Goal: Use online tool/utility

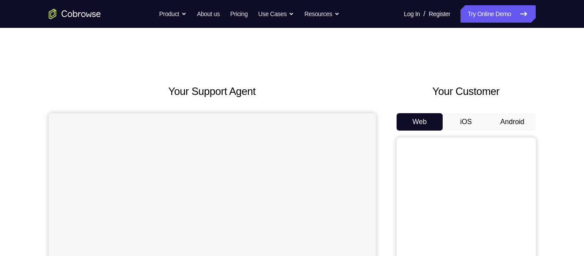
click at [526, 124] on button "Android" at bounding box center [512, 121] width 47 height 17
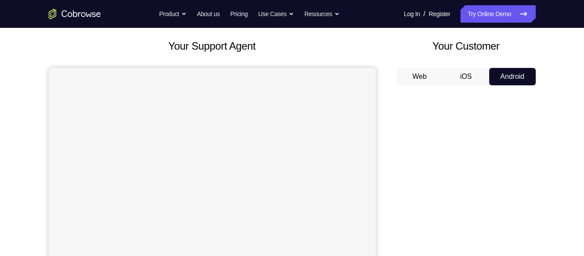
scroll to position [42, 0]
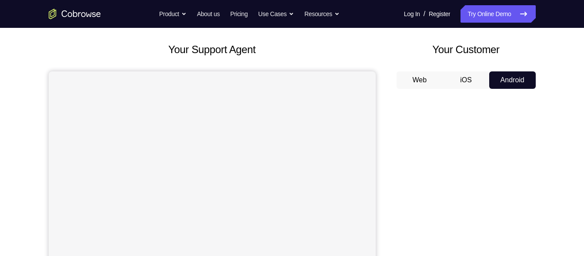
click at [425, 80] on button "Web" at bounding box center [420, 79] width 47 height 17
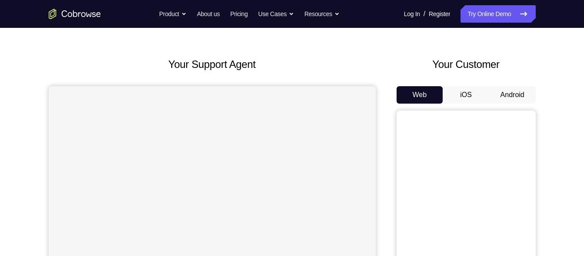
scroll to position [27, 0]
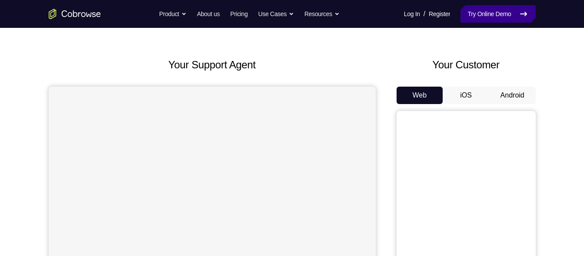
click at [493, 21] on link "Try Online Demo" at bounding box center [498, 13] width 75 height 17
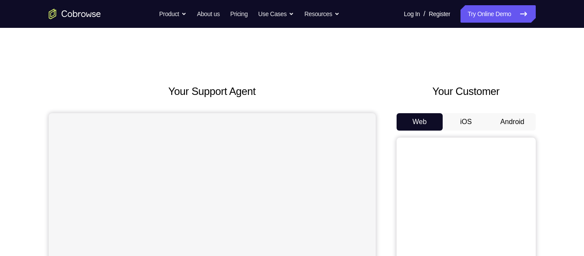
click at [500, 127] on button "Android" at bounding box center [512, 121] width 47 height 17
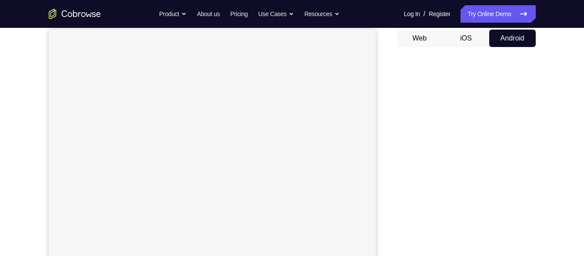
scroll to position [83, 0]
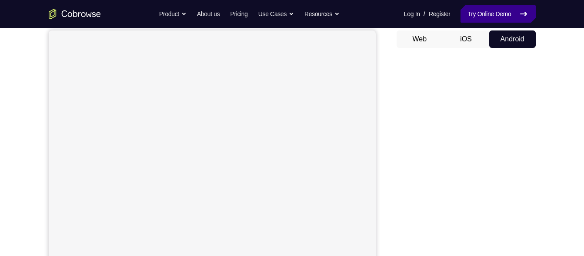
click at [503, 17] on link "Try Online Demo" at bounding box center [498, 13] width 75 height 17
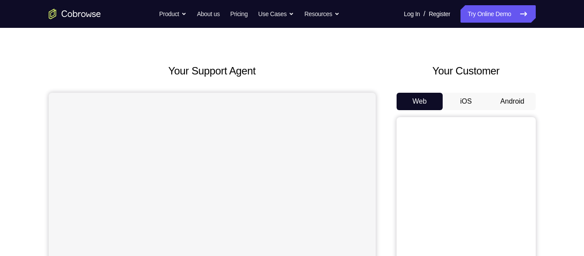
scroll to position [20, 0]
click at [500, 98] on button "Android" at bounding box center [512, 101] width 47 height 17
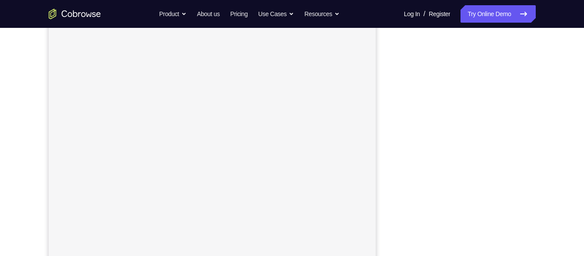
scroll to position [124, 0]
